Goal: Answer question/provide support

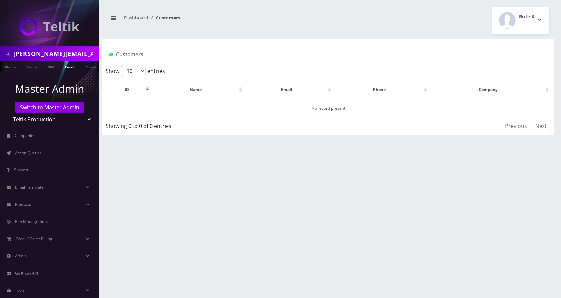
drag, startPoint x: 0, startPoint y: 0, endPoint x: 55, endPoint y: 56, distance: 79.2
click at [55, 56] on input "juan.gabriel@royalwealthinvestments.com" at bounding box center [55, 53] width 84 height 13
paste input "9296925481"
type input "9296925481"
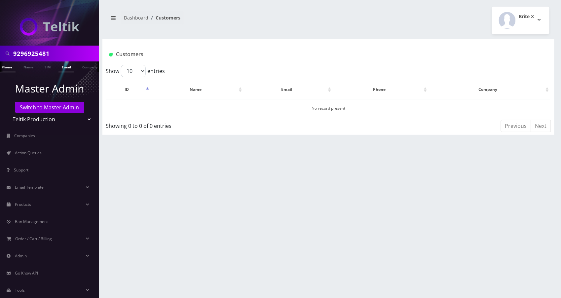
click at [7, 69] on link "Phone" at bounding box center [6, 66] width 17 height 11
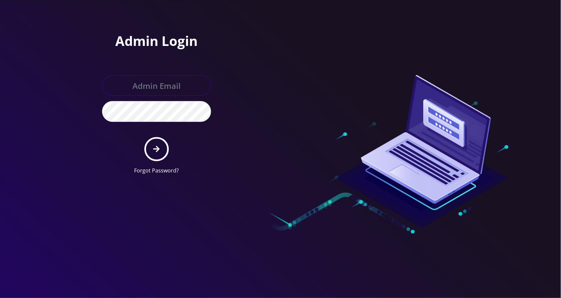
type input "jasper@britewireless.com"
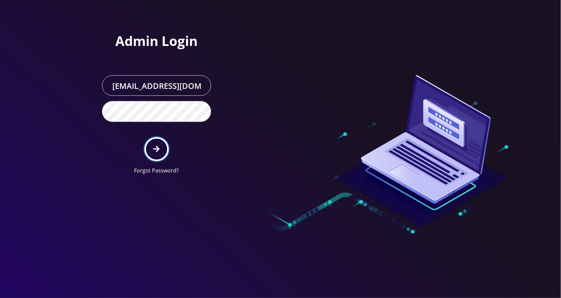
drag, startPoint x: 159, startPoint y: 143, endPoint x: 153, endPoint y: 142, distance: 6.1
click at [159, 143] on button "submit" at bounding box center [156, 149] width 24 height 24
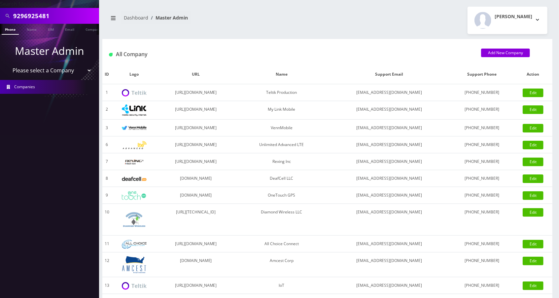
click at [8, 32] on link "Phone" at bounding box center [10, 29] width 17 height 11
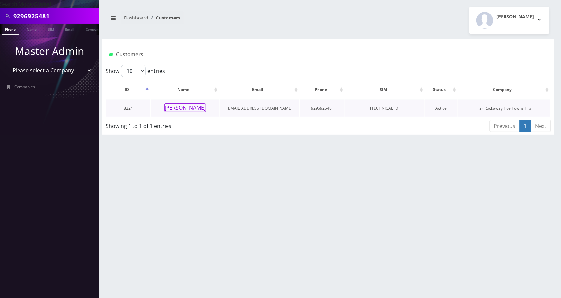
click at [198, 109] on button "[PERSON_NAME]" at bounding box center [185, 107] width 42 height 9
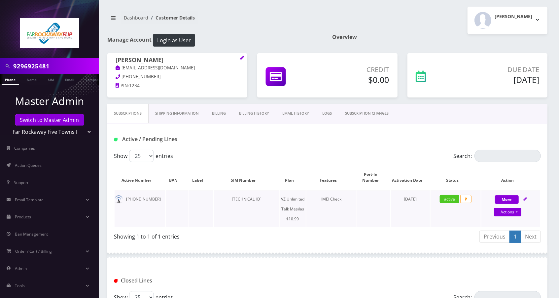
click at [528, 203] on div "More Actions Suspend Close Unpause Get Usage Swap Sim Confirm" at bounding box center [511, 204] width 59 height 20
select select "468"
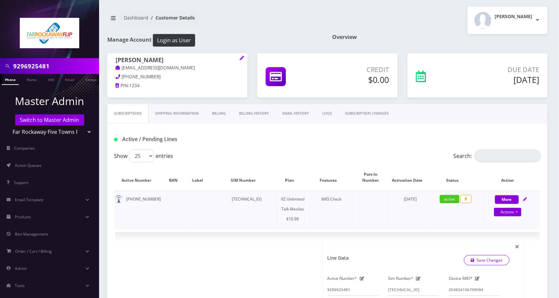
click at [527, 201] on div "More Actions Suspend Close Unpause Get Usage Swap Sim Confirm" at bounding box center [511, 204] width 59 height 20
select select "468"
click at [48, 67] on input "9296925481" at bounding box center [55, 66] width 84 height 13
paste input "8457073898"
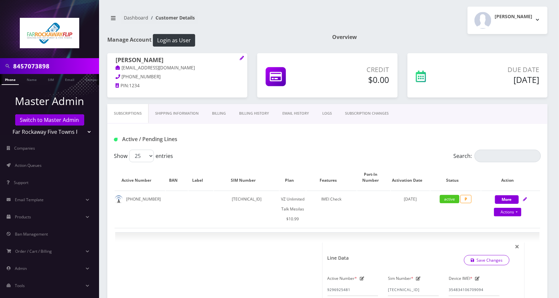
type input "8457073898"
click at [12, 79] on link "Phone" at bounding box center [10, 79] width 17 height 11
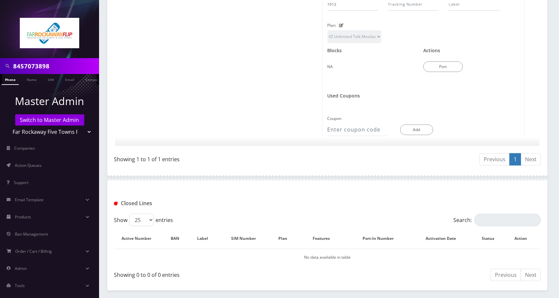
scroll to position [354, 0]
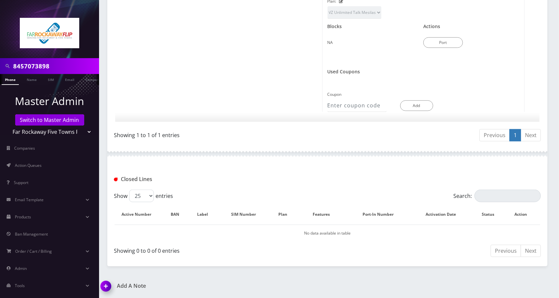
click at [105, 287] on img at bounding box center [106, 288] width 19 height 19
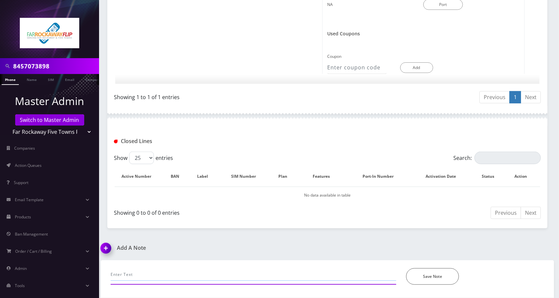
click at [180, 271] on input "text" at bounding box center [254, 274] width 286 height 13
type input "call-pinpuk and then customer decided to cancel - advised to call the store. -j…"
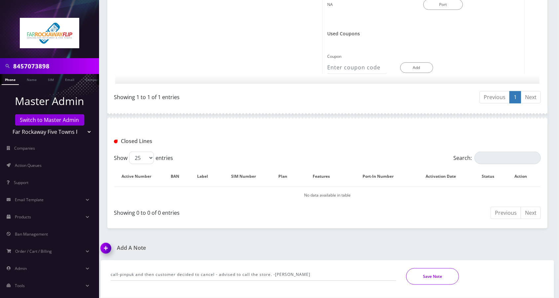
click at [425, 277] on button "Save Note" at bounding box center [432, 276] width 53 height 17
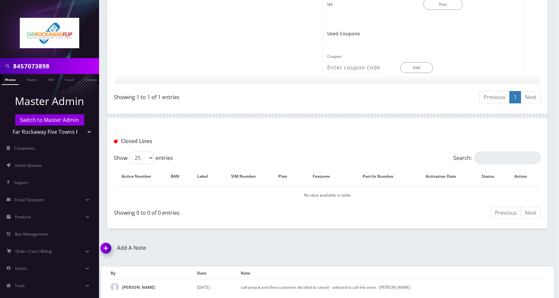
drag, startPoint x: 14, startPoint y: 79, endPoint x: 19, endPoint y: 81, distance: 5.8
click at [14, 79] on link "Phone" at bounding box center [10, 79] width 17 height 11
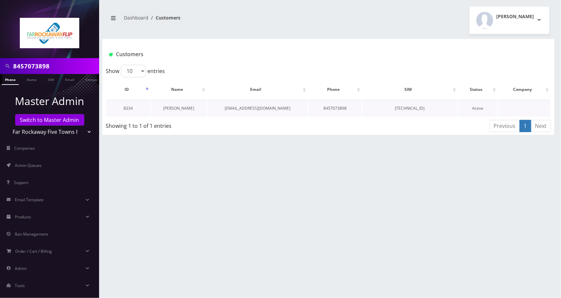
click at [184, 109] on link "[PERSON_NAME]" at bounding box center [178, 108] width 31 height 6
click at [179, 107] on link "[PERSON_NAME]" at bounding box center [178, 108] width 31 height 6
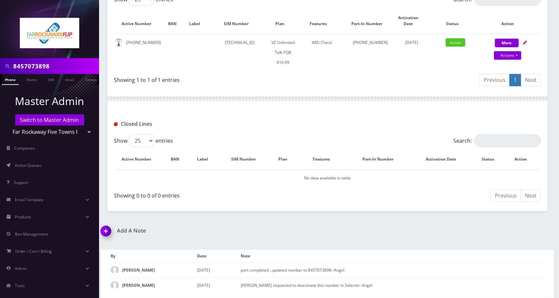
click at [112, 228] on img at bounding box center [106, 233] width 19 height 19
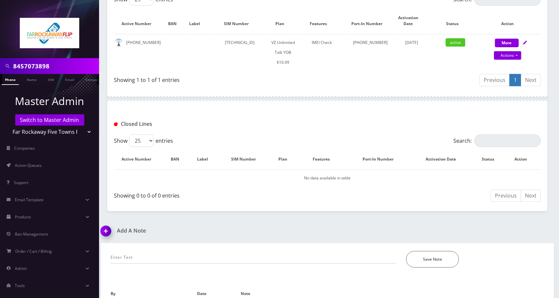
scroll to position [195, 0]
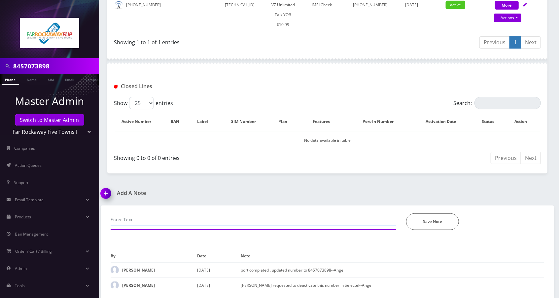
click at [173, 219] on input "text" at bounding box center [254, 219] width 286 height 13
type input "call-unable to make calls, network refreshed, its working now- [PERSON_NAME]"
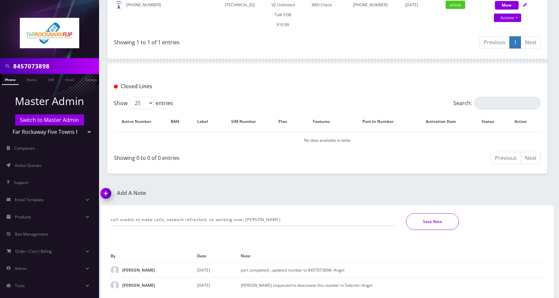
click at [432, 225] on button "Save Note" at bounding box center [432, 221] width 53 height 17
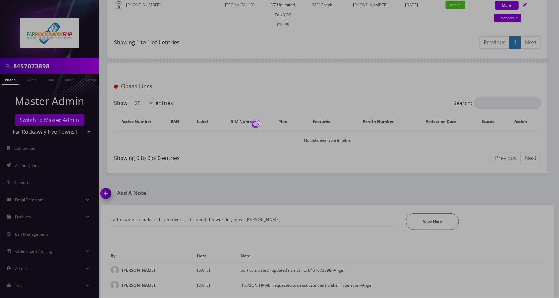
scroll to position [172, 0]
